Goal: Transaction & Acquisition: Purchase product/service

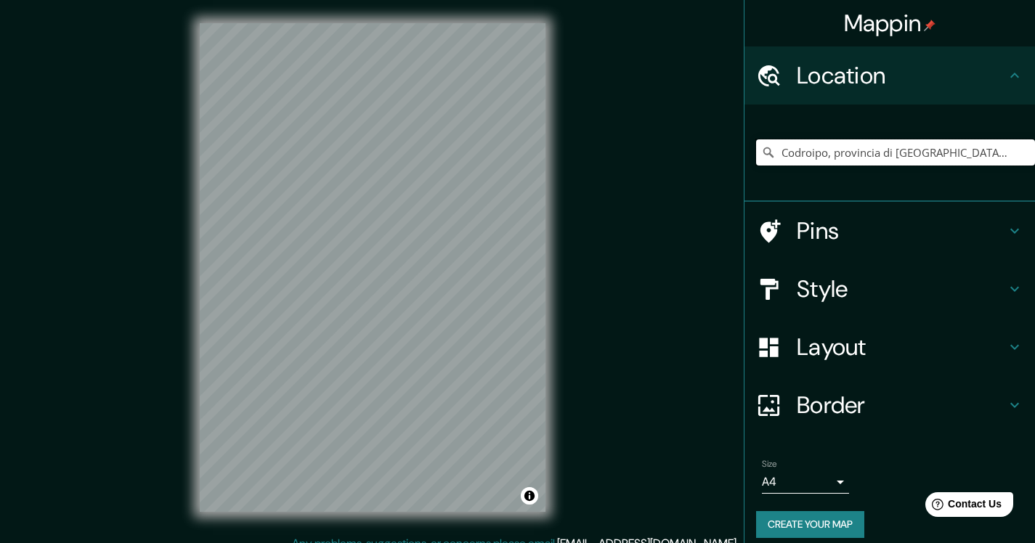
click at [842, 152] on input "Codroipo, provincia di [GEOGRAPHIC_DATA], [GEOGRAPHIC_DATA]" at bounding box center [895, 152] width 279 height 26
click at [944, 155] on input "Codroipo, provincia di [GEOGRAPHIC_DATA], [GEOGRAPHIC_DATA]" at bounding box center [895, 152] width 279 height 26
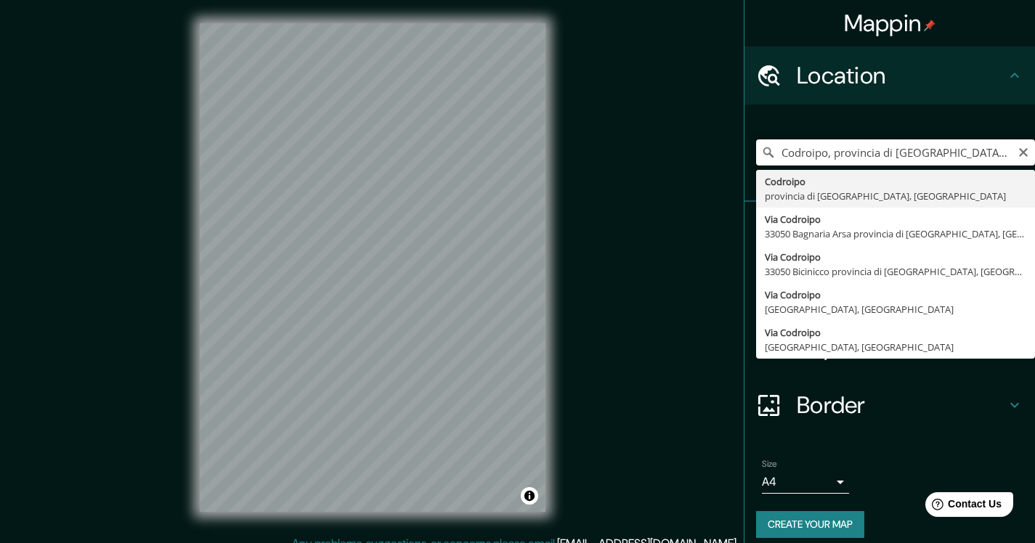
type input "Codroipo, provincia di [GEOGRAPHIC_DATA], [GEOGRAPHIC_DATA]"
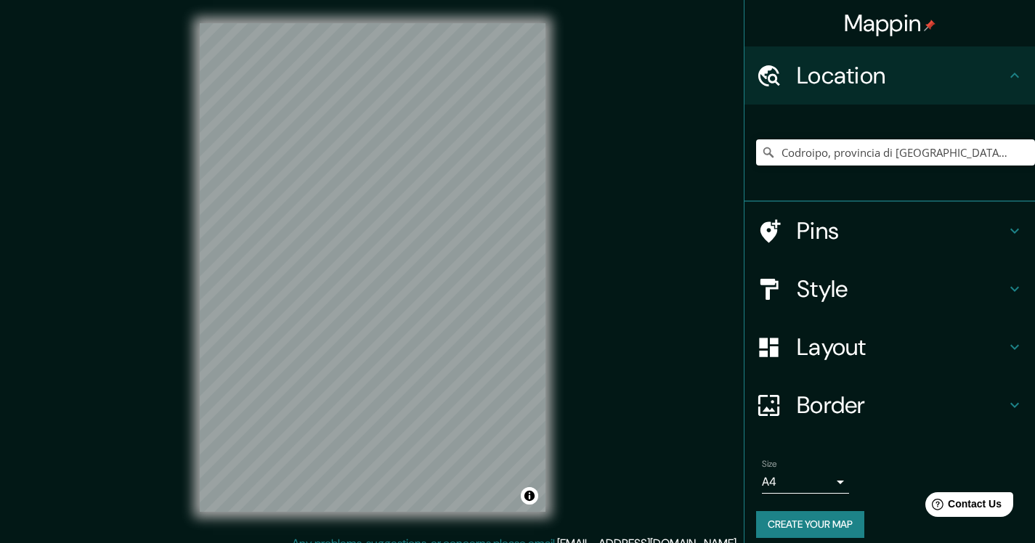
click at [843, 356] on h4 "Layout" at bounding box center [901, 347] width 209 height 29
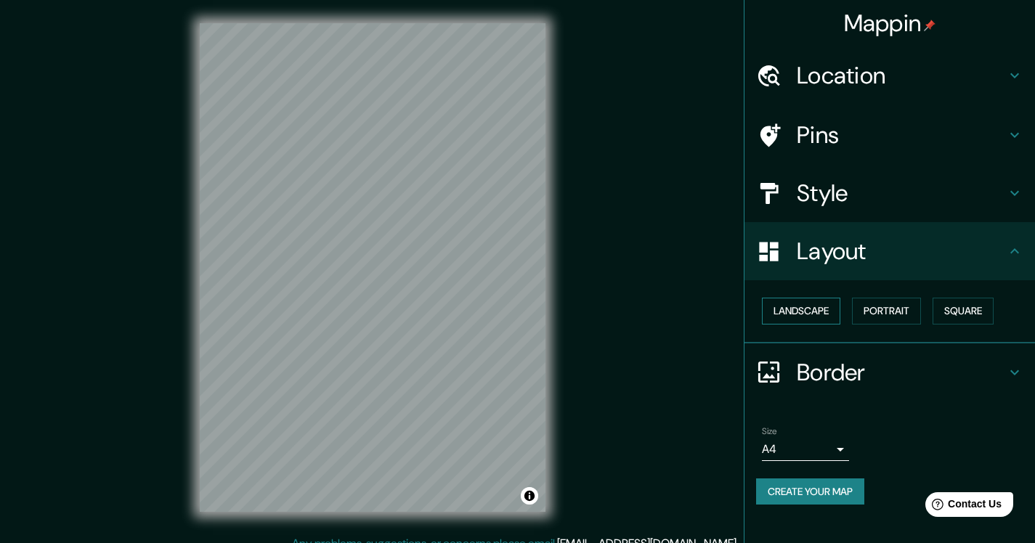
click at [824, 321] on button "Landscape" at bounding box center [801, 311] width 78 height 27
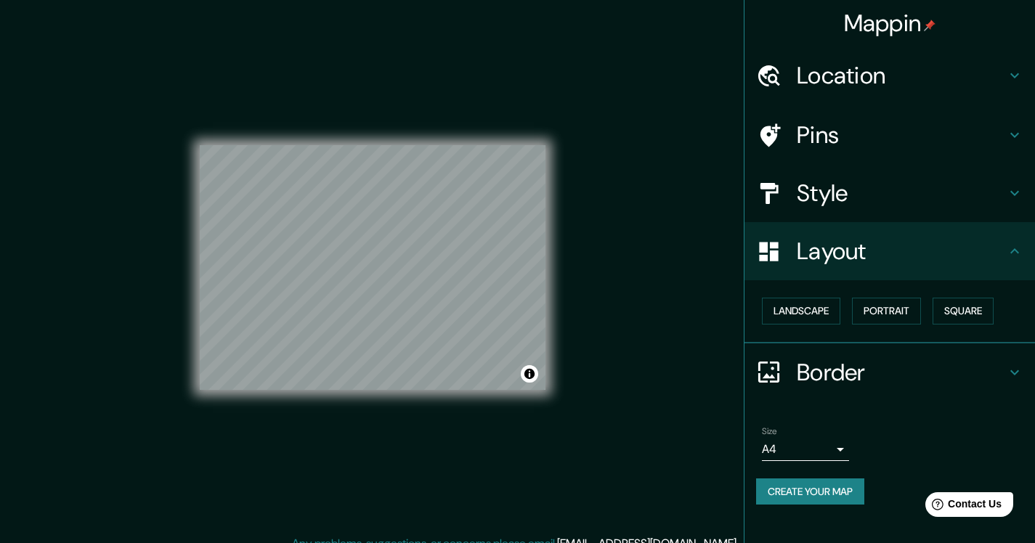
click at [893, 188] on h4 "Style" at bounding box center [901, 193] width 209 height 29
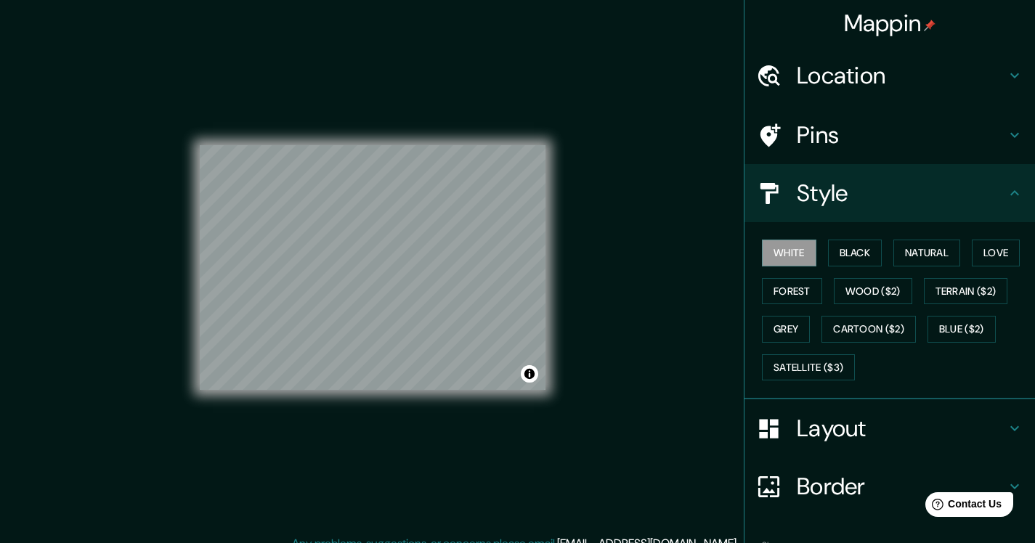
click at [893, 188] on h4 "Style" at bounding box center [901, 193] width 209 height 29
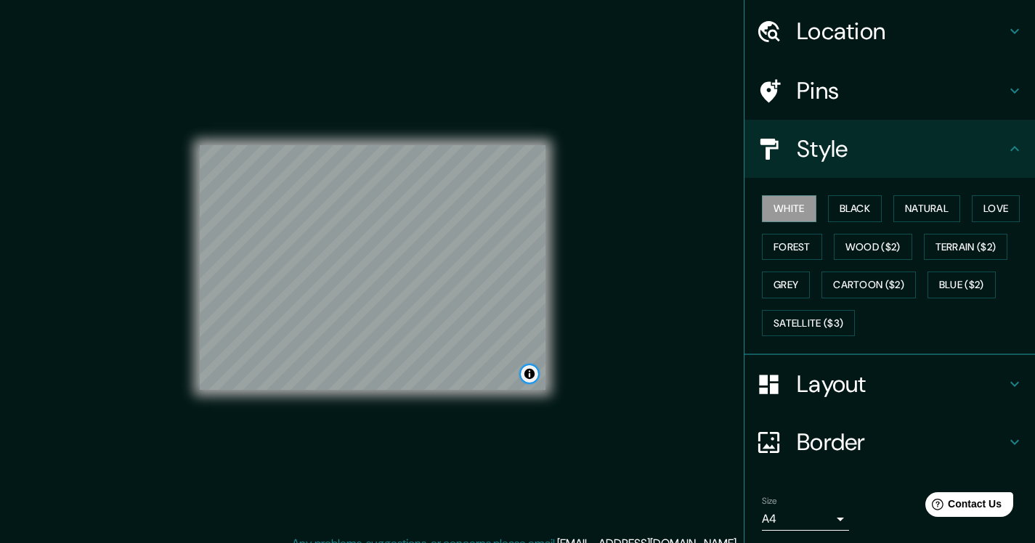
click at [532, 375] on button "Toggle attribution" at bounding box center [529, 373] width 17 height 17
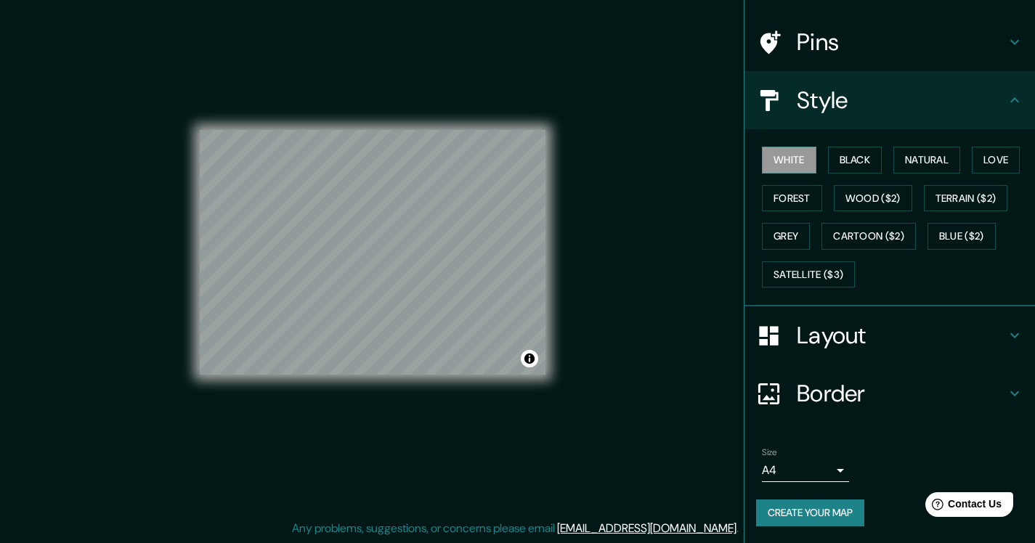
scroll to position [0, 0]
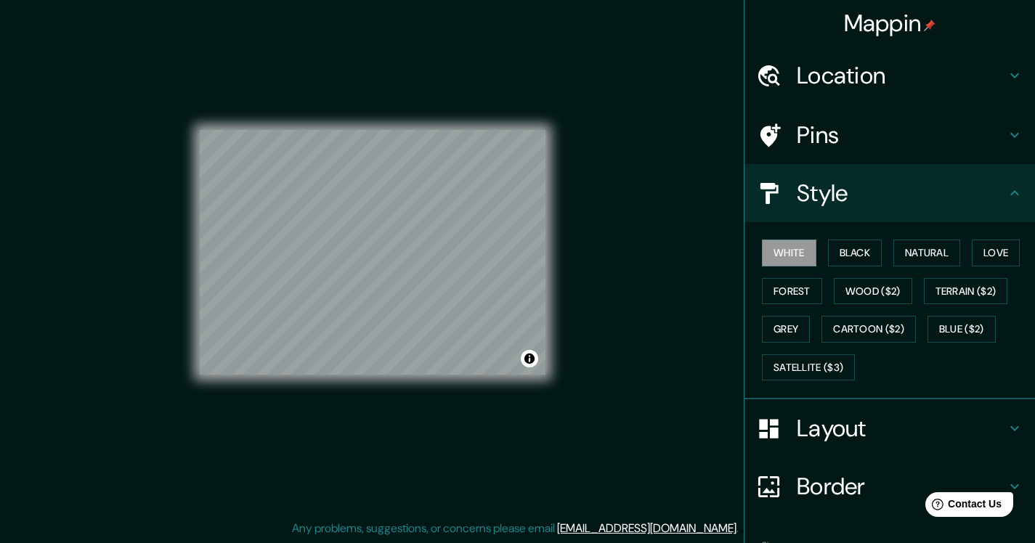
click at [875, 130] on h4 "Pins" at bounding box center [901, 135] width 209 height 29
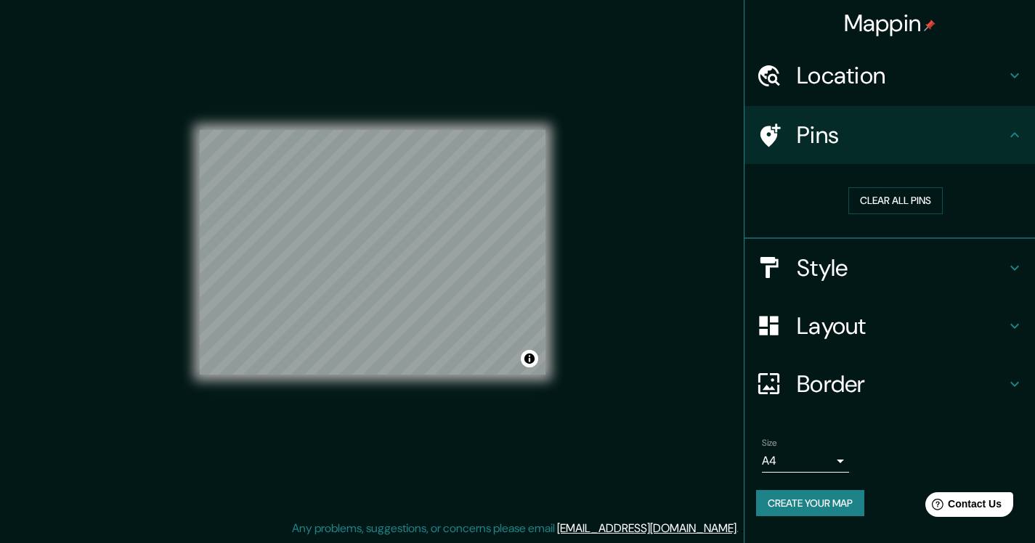
click at [875, 130] on h4 "Pins" at bounding box center [901, 135] width 209 height 29
